Goal: Transaction & Acquisition: Purchase product/service

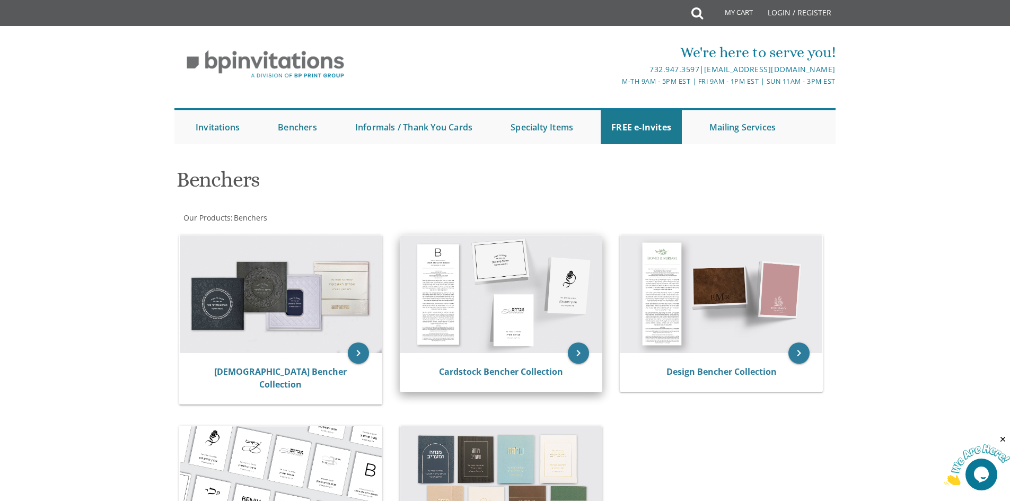
click at [478, 354] on div "Cardstock Bencher Collection" at bounding box center [501, 372] width 202 height 38
click at [484, 369] on link "Cardstock Bencher Collection" at bounding box center [501, 372] width 124 height 12
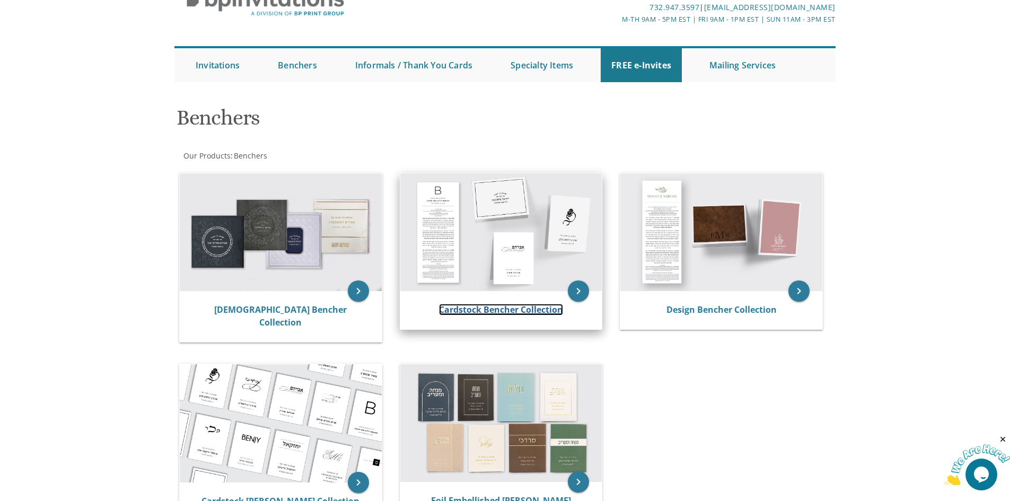
scroll to position [159, 0]
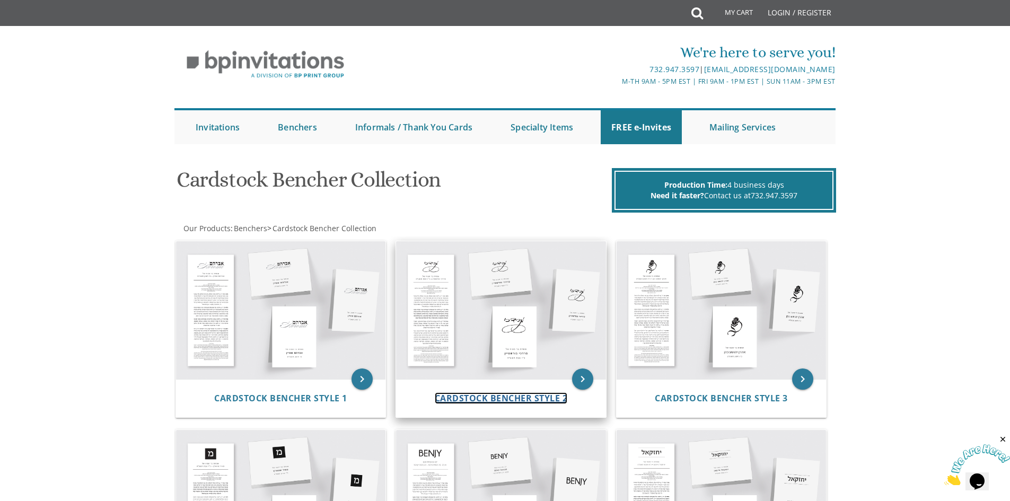
click at [531, 397] on span "Cardstock Bencher Style 2" at bounding box center [501, 398] width 133 height 12
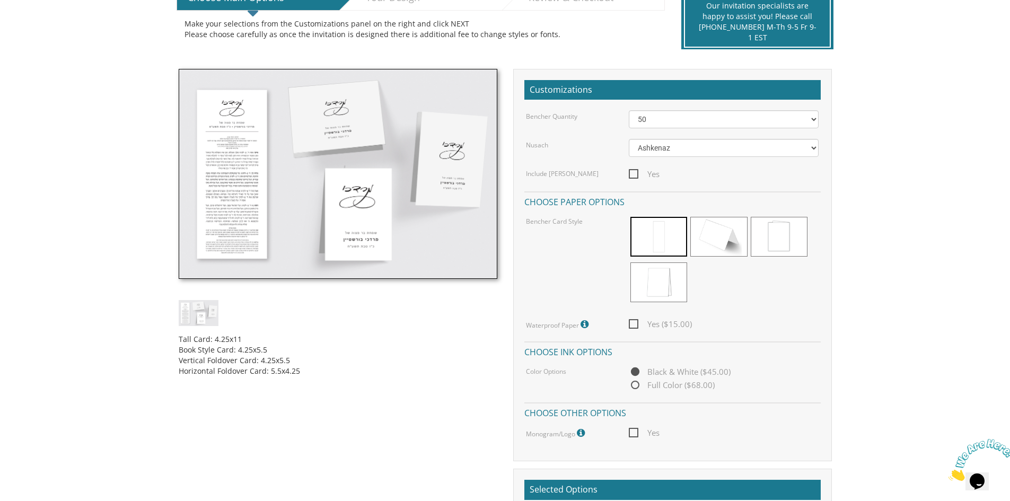
scroll to position [265, 0]
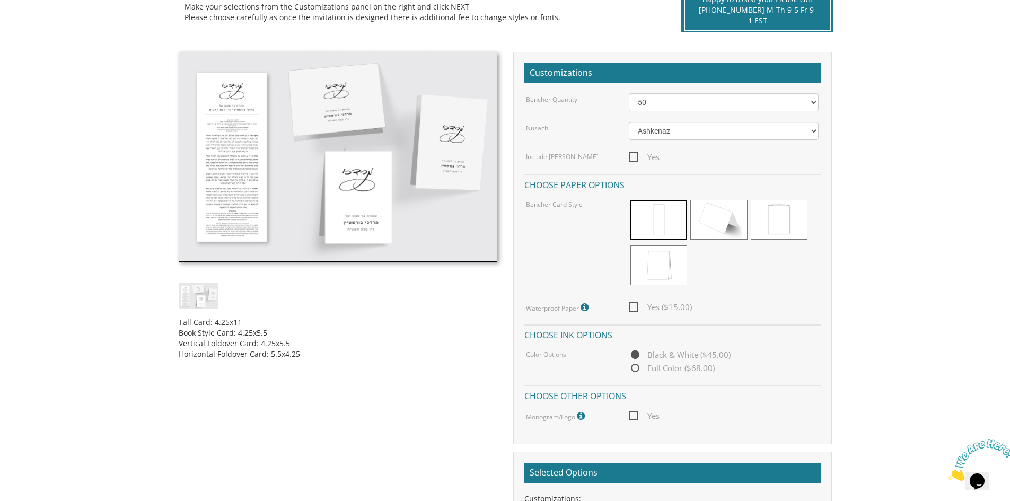
click at [586, 307] on icon at bounding box center [586, 308] width 11 height 10
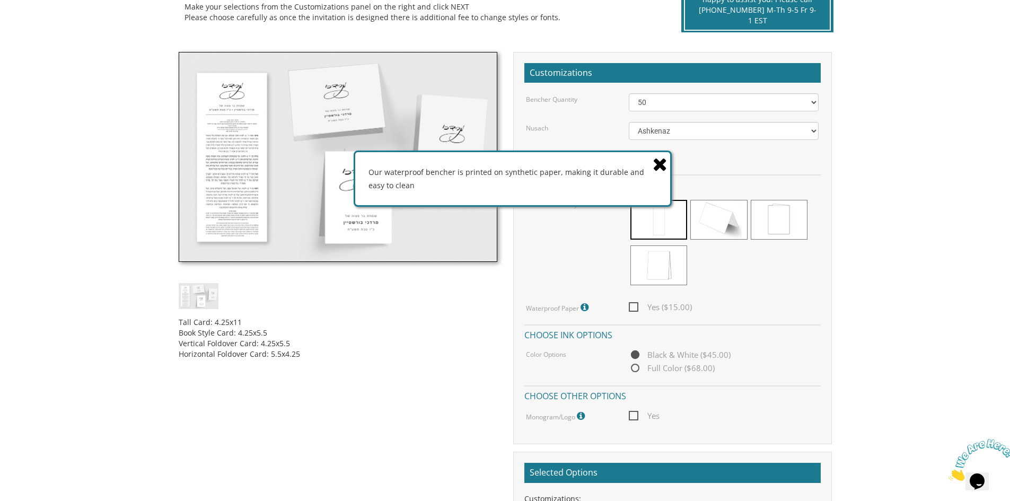
click at [660, 163] on icon at bounding box center [660, 164] width 15 height 19
